Goal: Transaction & Acquisition: Subscribe to service/newsletter

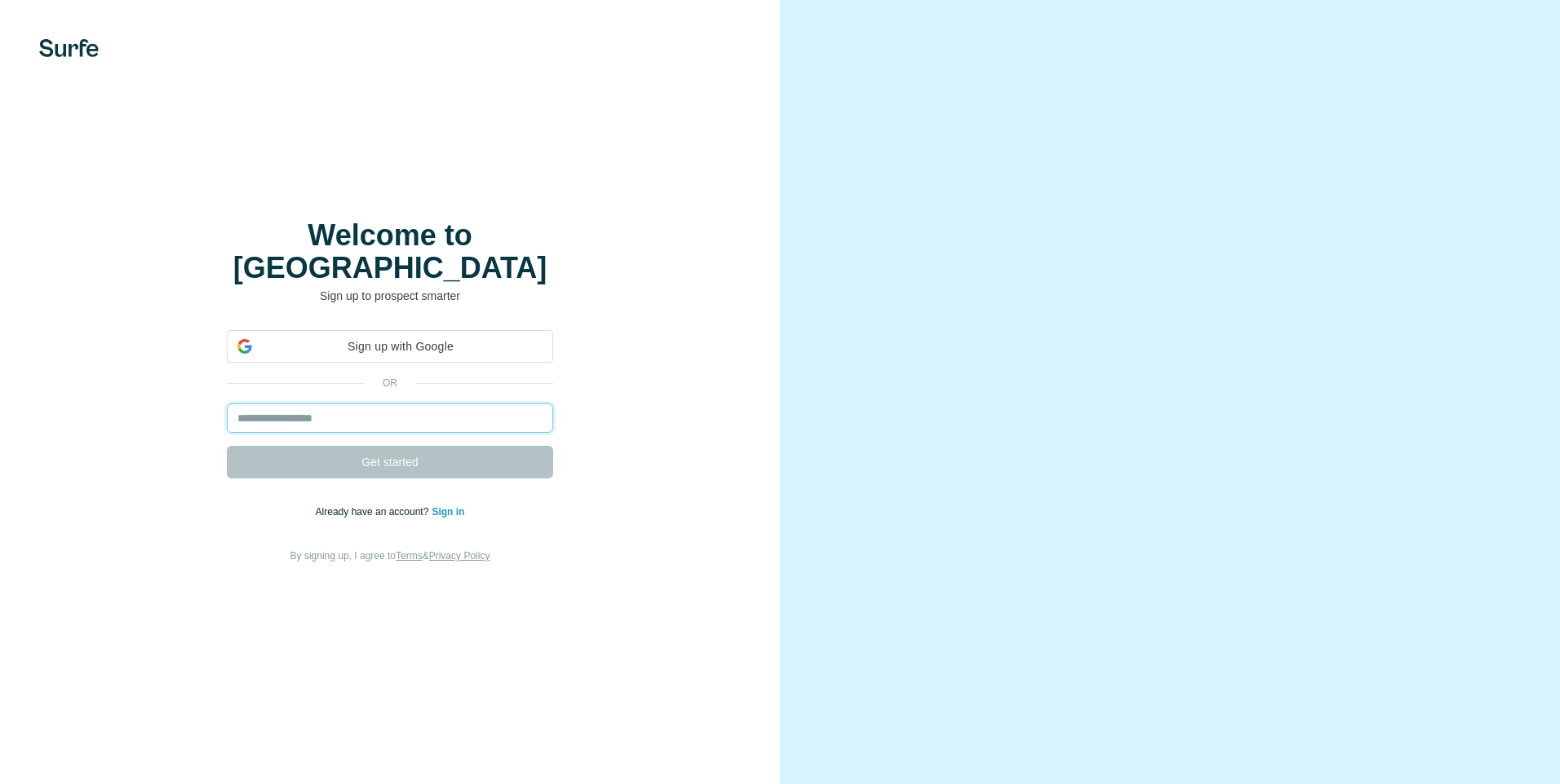
click at [367, 403] on input "email" at bounding box center [390, 417] width 327 height 29
click at [368, 403] on input "email" at bounding box center [390, 417] width 327 height 29
type input "**********"
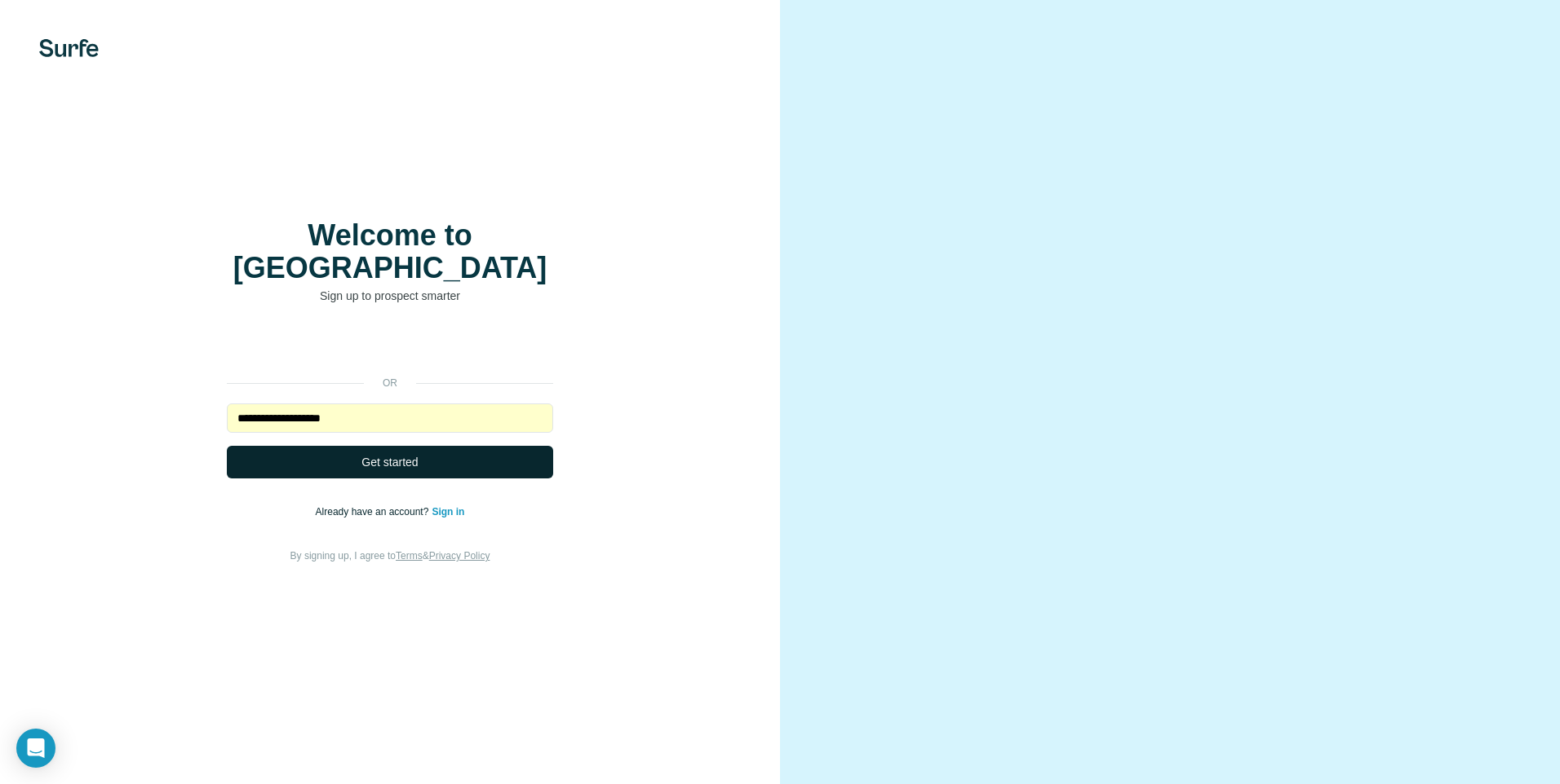
click at [376, 454] on span "Get started" at bounding box center [390, 462] width 56 height 16
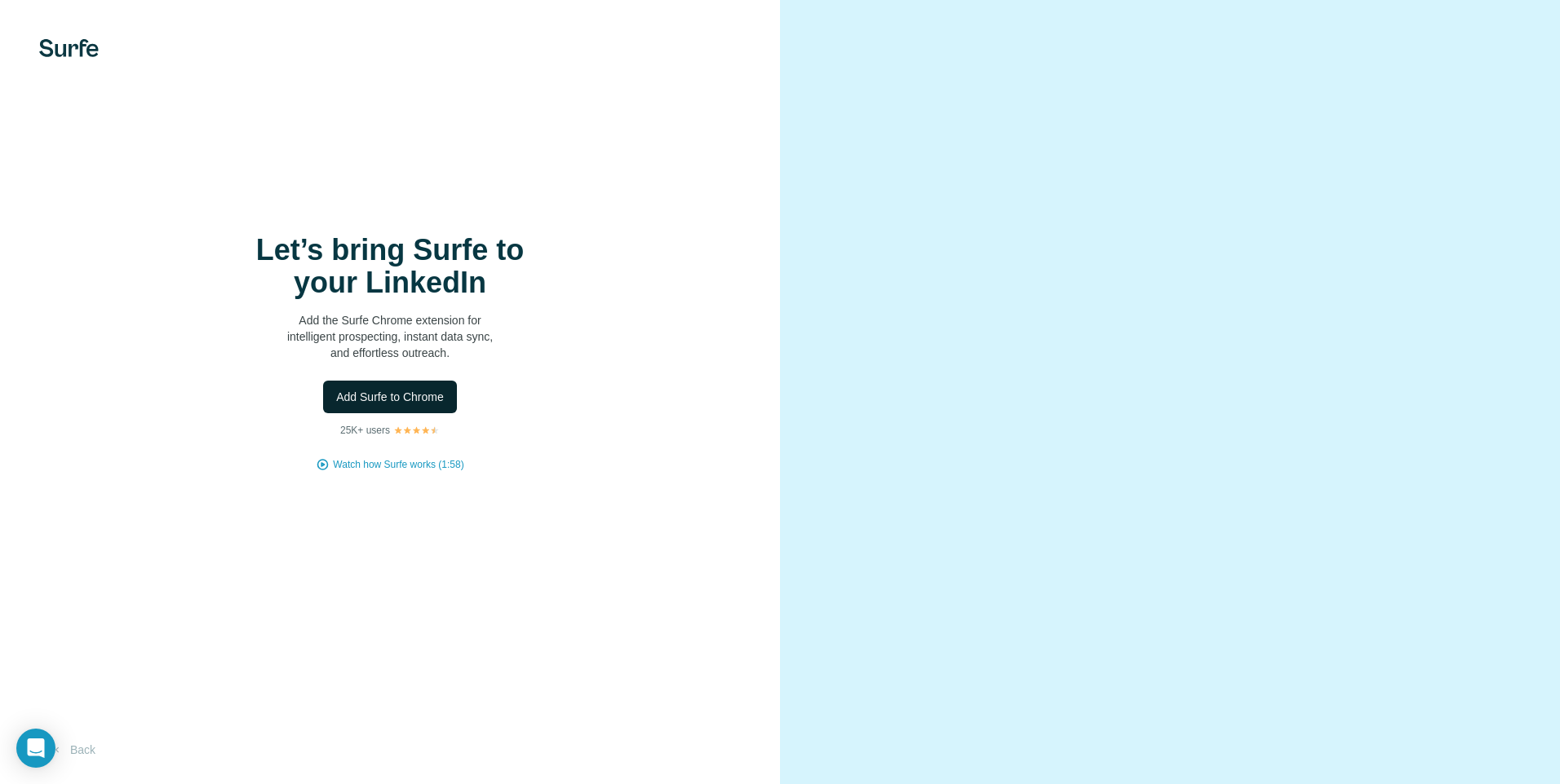
click at [401, 401] on span "Add Surfe to Chrome" at bounding box center [390, 396] width 108 height 16
click at [78, 753] on button "Back" at bounding box center [73, 749] width 68 height 29
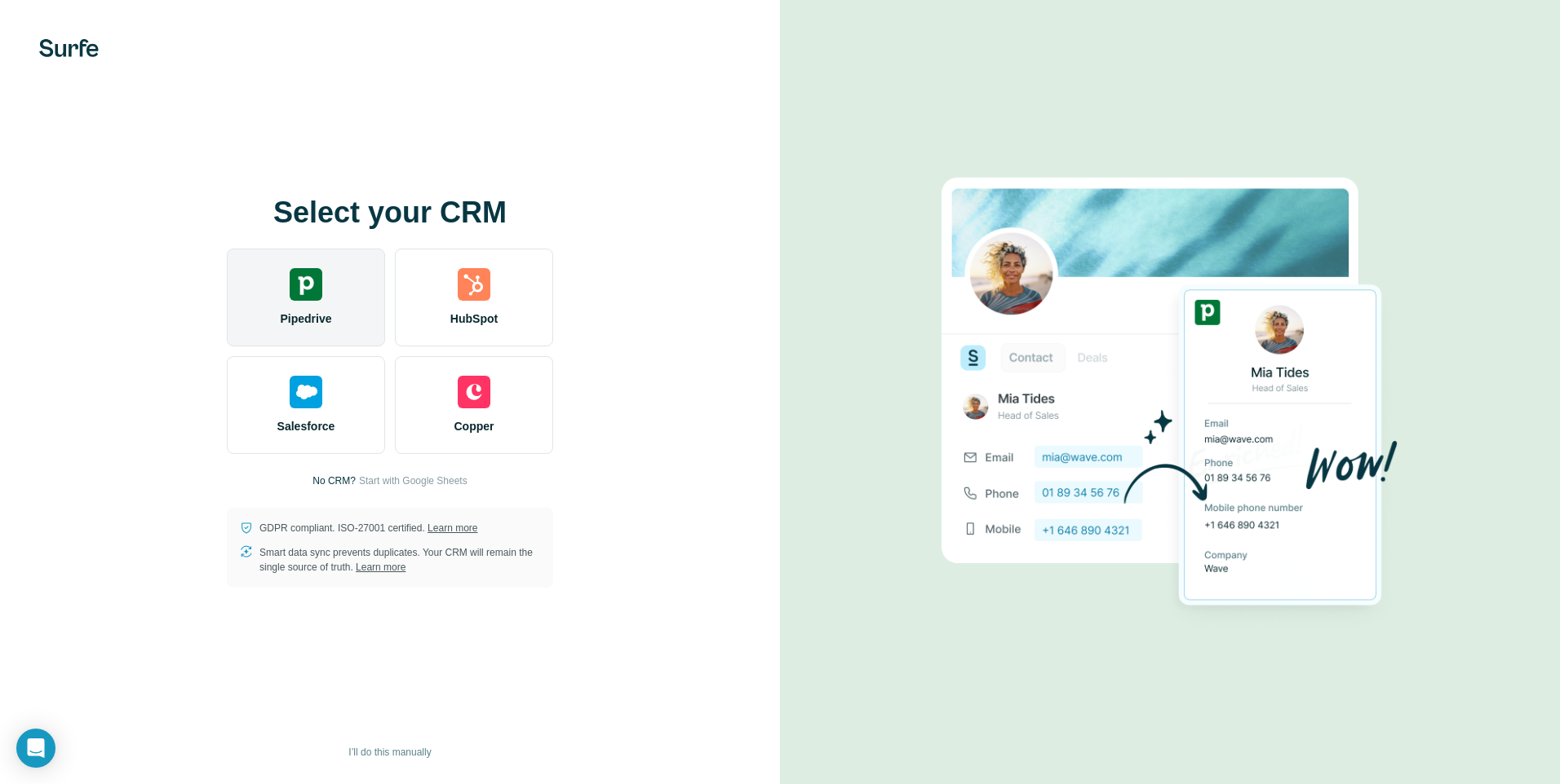
click at [300, 275] on img at bounding box center [306, 285] width 33 height 33
